Goal: Task Accomplishment & Management: Complete application form

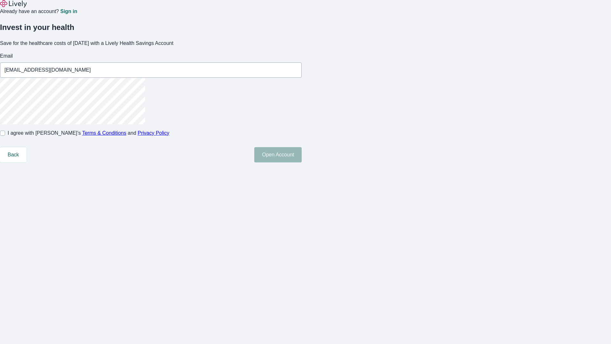
click at [5, 136] on input "I agree with Lively’s Terms & Conditions and Privacy Policy" at bounding box center [2, 132] width 5 height 5
checkbox input "true"
click at [302, 162] on button "Open Account" at bounding box center [277, 154] width 47 height 15
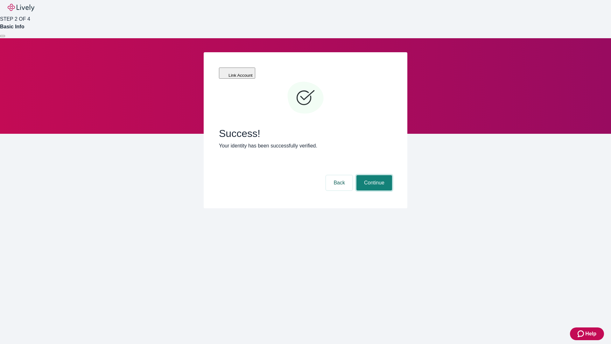
click at [373, 175] on button "Continue" at bounding box center [374, 182] width 36 height 15
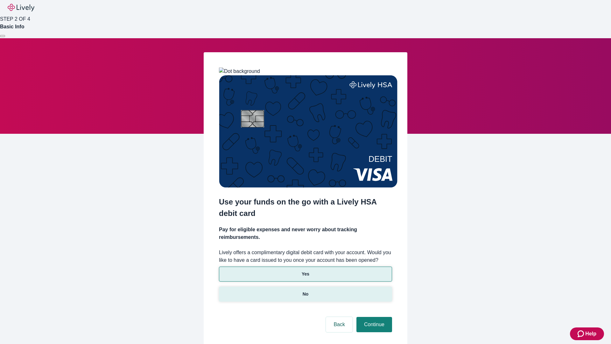
click at [305, 290] on p "No" at bounding box center [306, 293] width 6 height 7
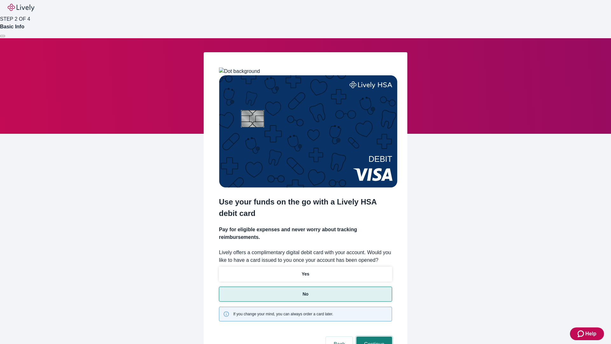
click at [373, 336] on button "Continue" at bounding box center [374, 343] width 36 height 15
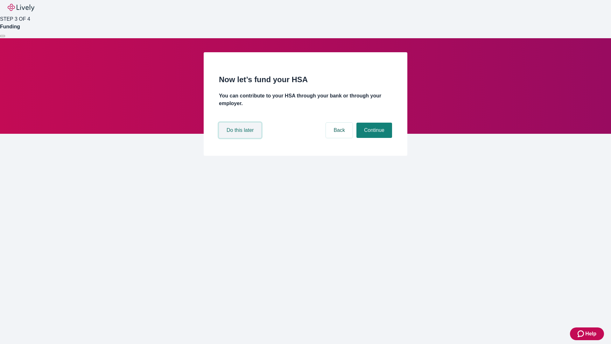
click at [241, 138] on button "Do this later" at bounding box center [240, 129] width 42 height 15
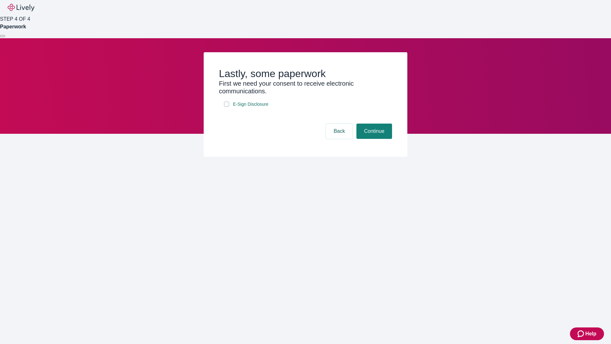
click at [227, 107] on input "E-Sign Disclosure" at bounding box center [226, 103] width 5 height 5
checkbox input "true"
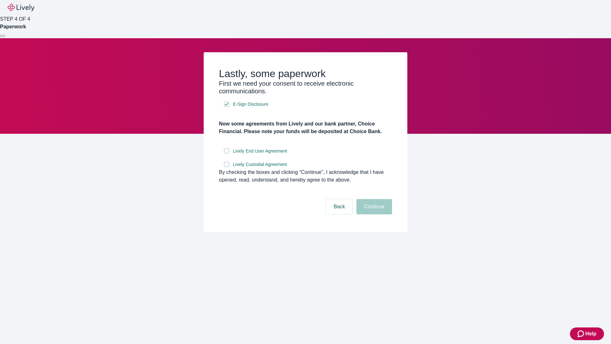
click at [227, 153] on input "Lively End User Agreement" at bounding box center [226, 150] width 5 height 5
checkbox input "true"
click at [227, 167] on input "Lively Custodial Agreement" at bounding box center [226, 164] width 5 height 5
checkbox input "true"
click at [373, 214] on button "Continue" at bounding box center [374, 206] width 36 height 15
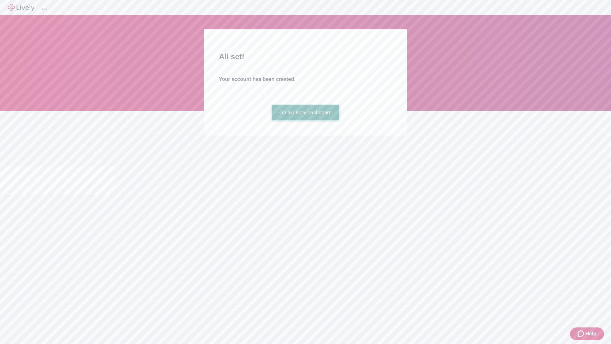
click at [305, 120] on link "Go to Lively dashboard" at bounding box center [306, 112] width 68 height 15
